Goal: Task Accomplishment & Management: Use online tool/utility

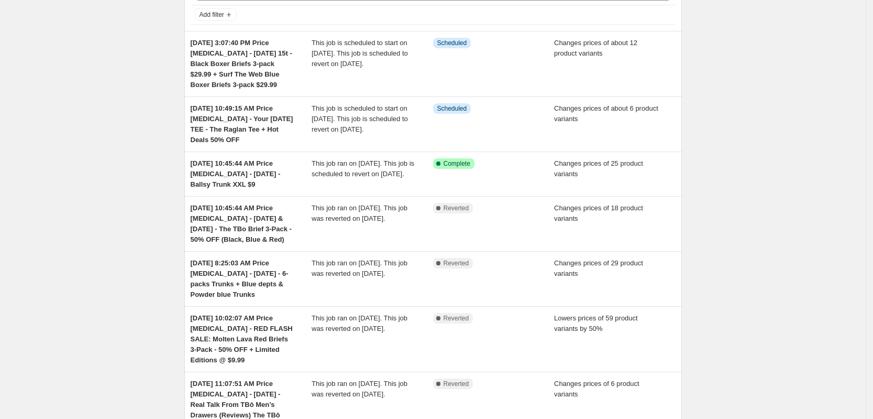
scroll to position [65, 0]
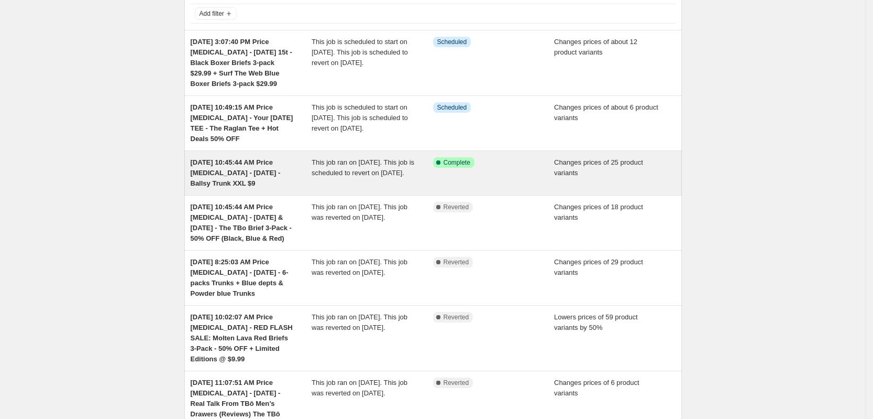
click at [305, 182] on div "[DATE] 10:45:44 AM Price [MEDICAL_DATA] - [DATE] - Ballsy Trunk XXL $9" at bounding box center [252, 172] width 122 height 31
